Goal: Task Accomplishment & Management: Complete application form

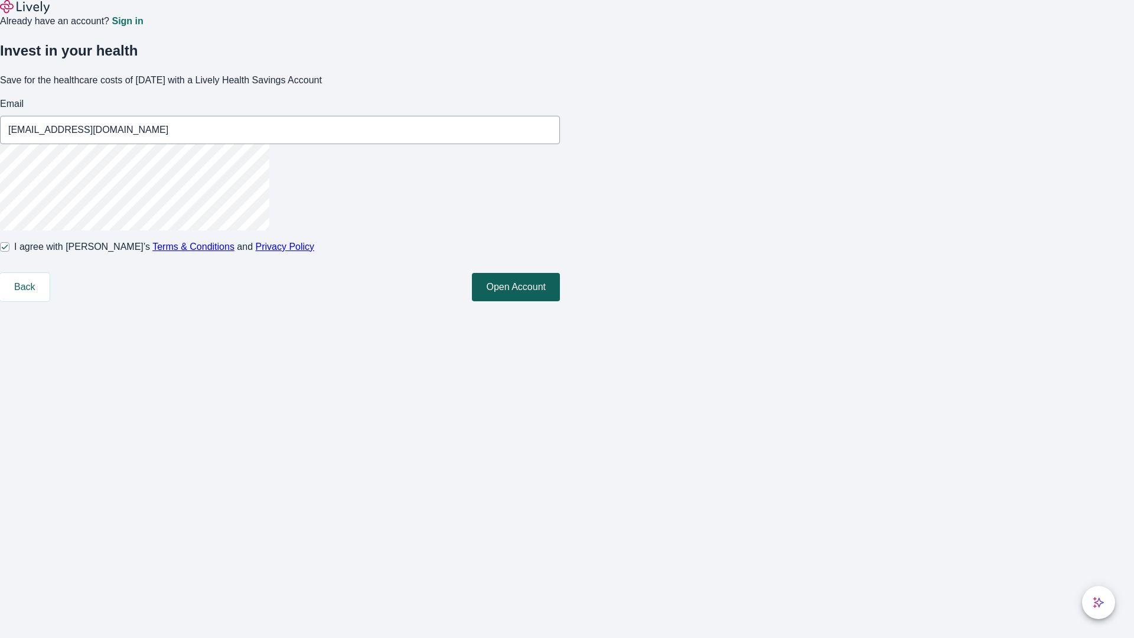
click at [560, 301] on button "Open Account" at bounding box center [516, 287] width 88 height 28
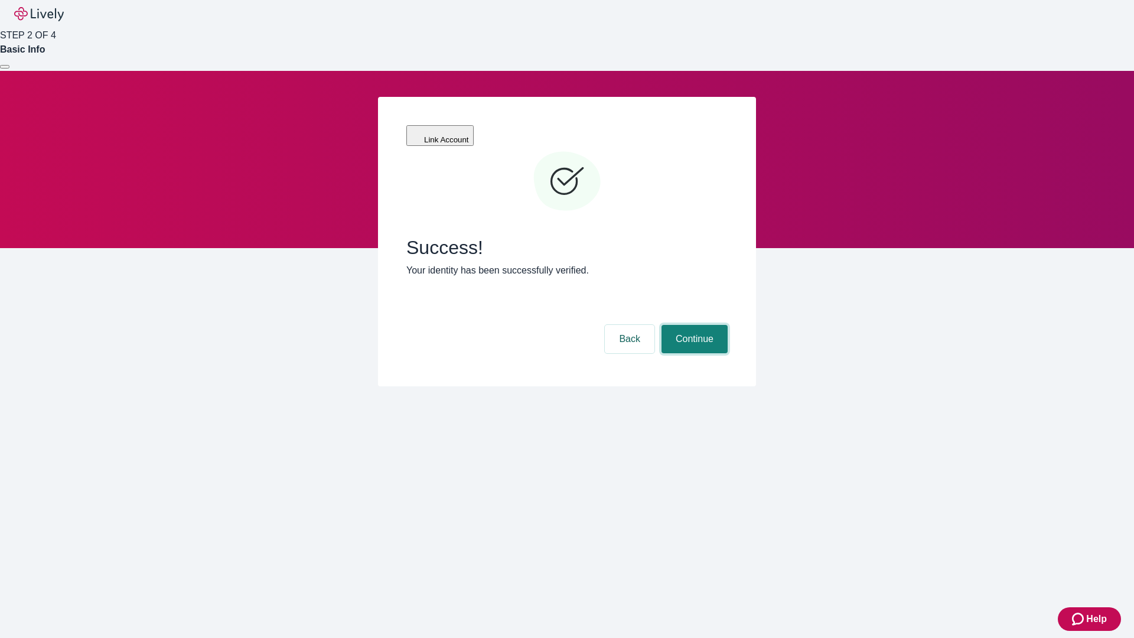
click at [693, 325] on button "Continue" at bounding box center [694, 339] width 66 height 28
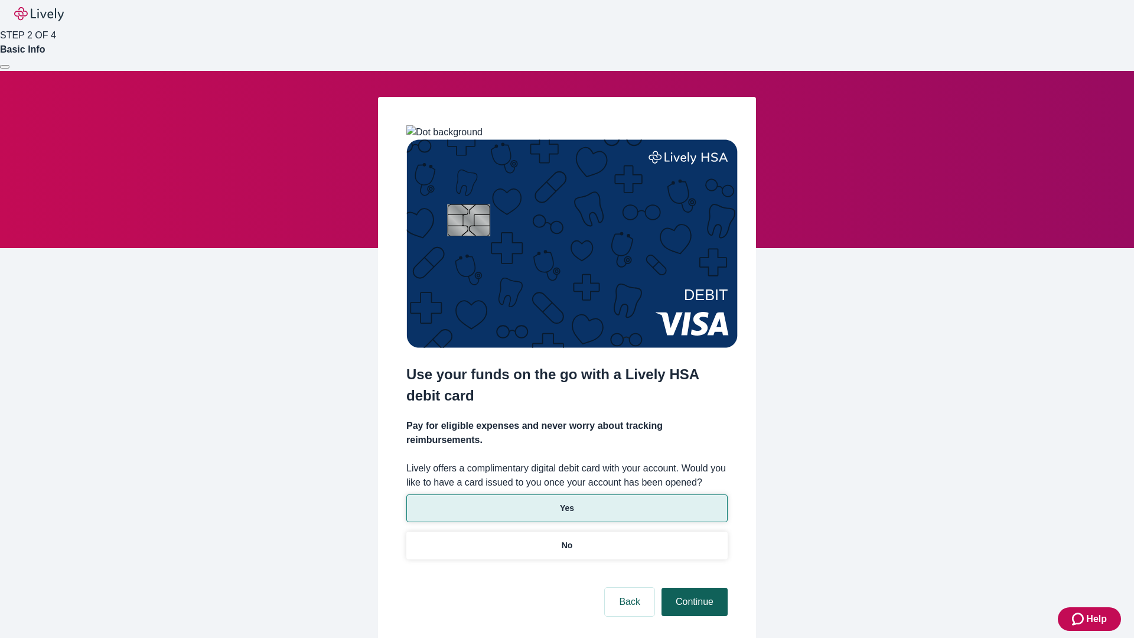
click at [566, 539] on p "No" at bounding box center [567, 545] width 11 height 12
click at [693, 588] on button "Continue" at bounding box center [694, 602] width 66 height 28
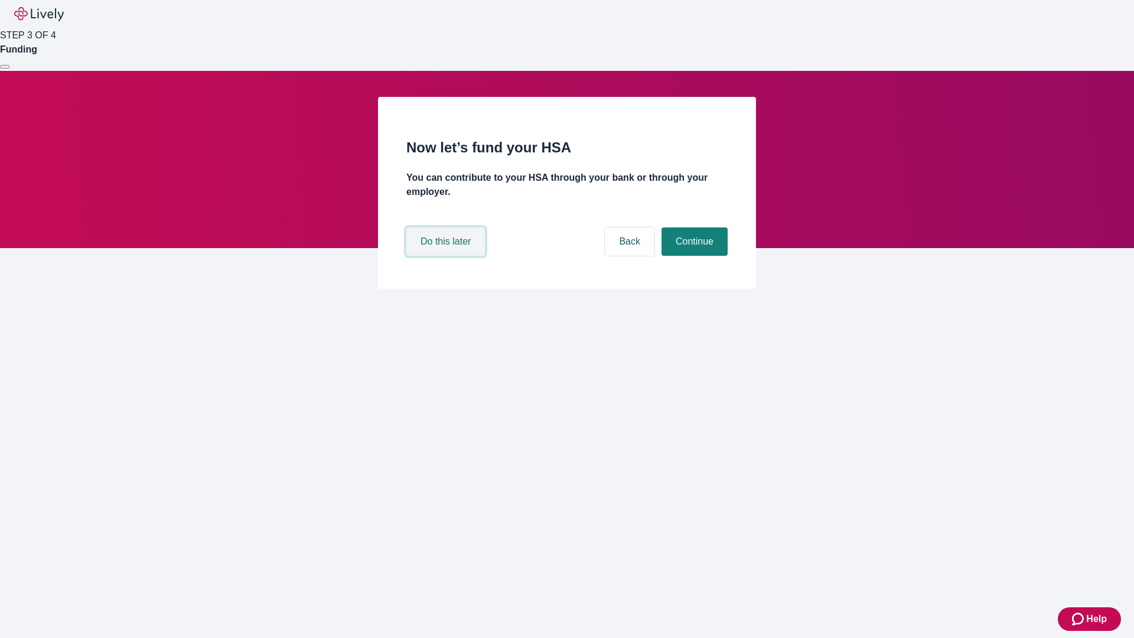
click at [447, 256] on button "Do this later" at bounding box center [445, 241] width 79 height 28
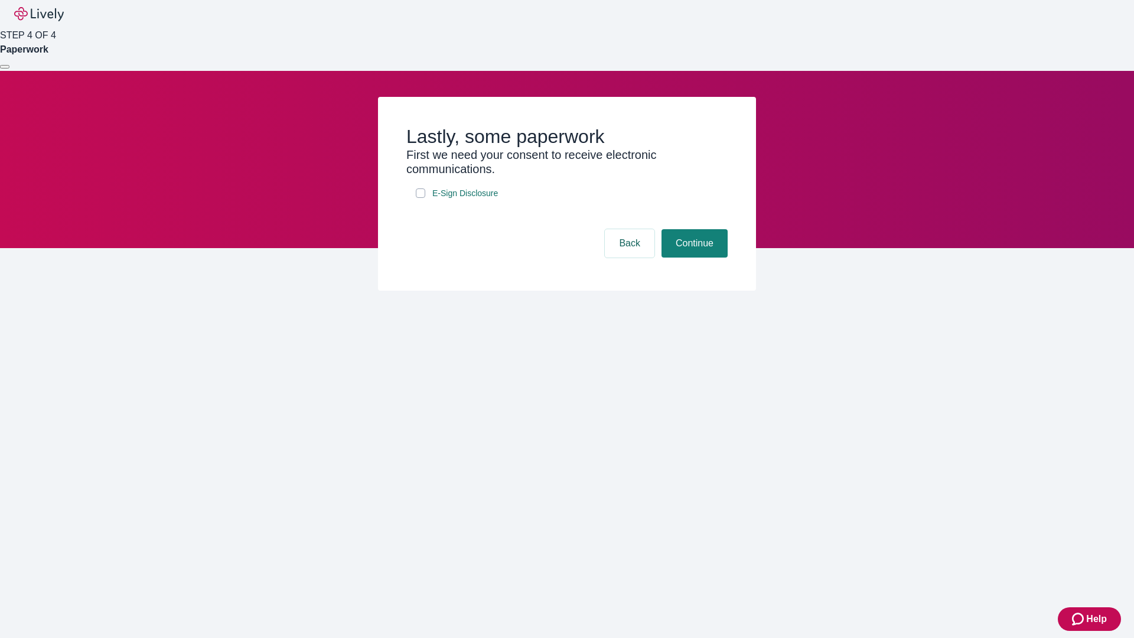
click at [420, 198] on input "E-Sign Disclosure" at bounding box center [420, 192] width 9 height 9
checkbox input "true"
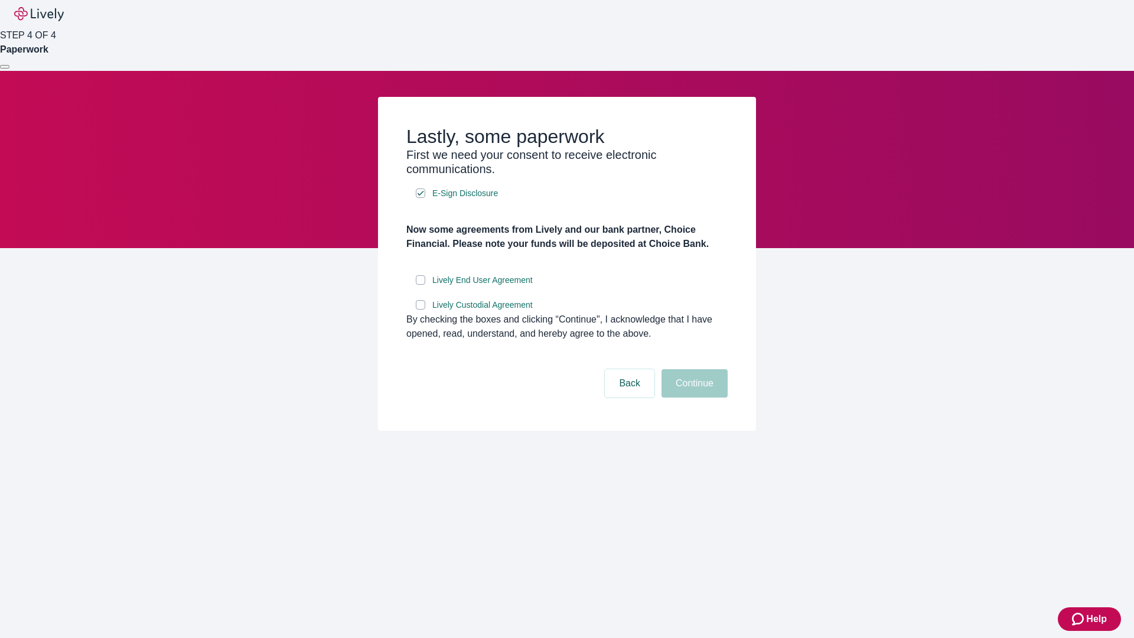
click at [420, 285] on input "Lively End User Agreement" at bounding box center [420, 279] width 9 height 9
checkbox input "true"
click at [420, 309] on input "Lively Custodial Agreement" at bounding box center [420, 304] width 9 height 9
checkbox input "true"
click at [693, 397] on button "Continue" at bounding box center [694, 383] width 66 height 28
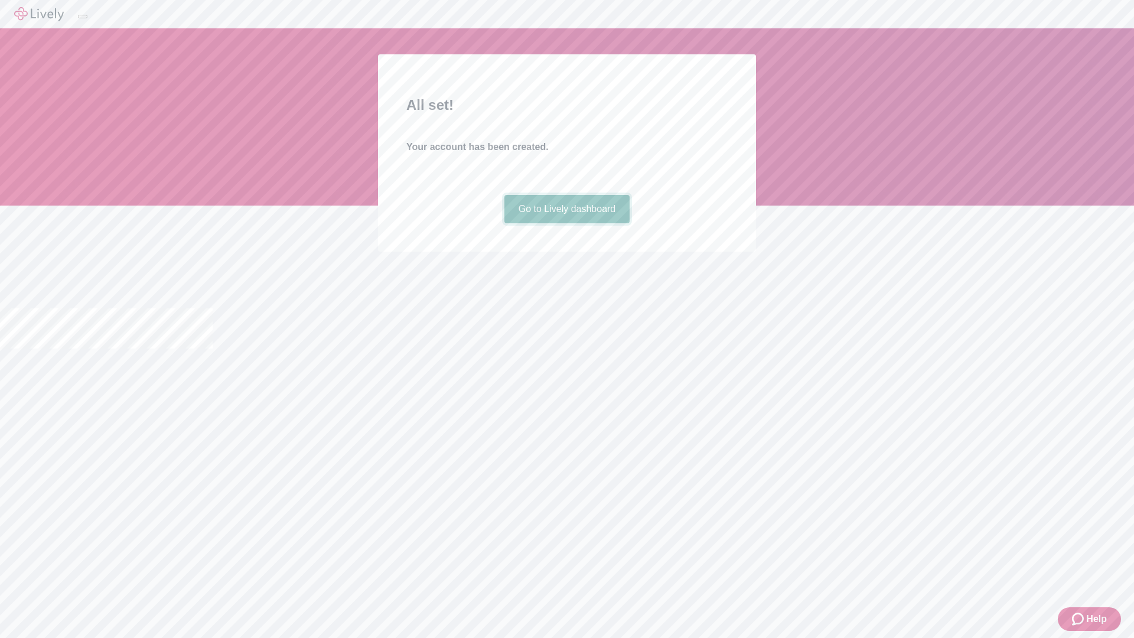
click at [566, 223] on link "Go to Lively dashboard" at bounding box center [567, 209] width 126 height 28
